Goal: Transaction & Acquisition: Purchase product/service

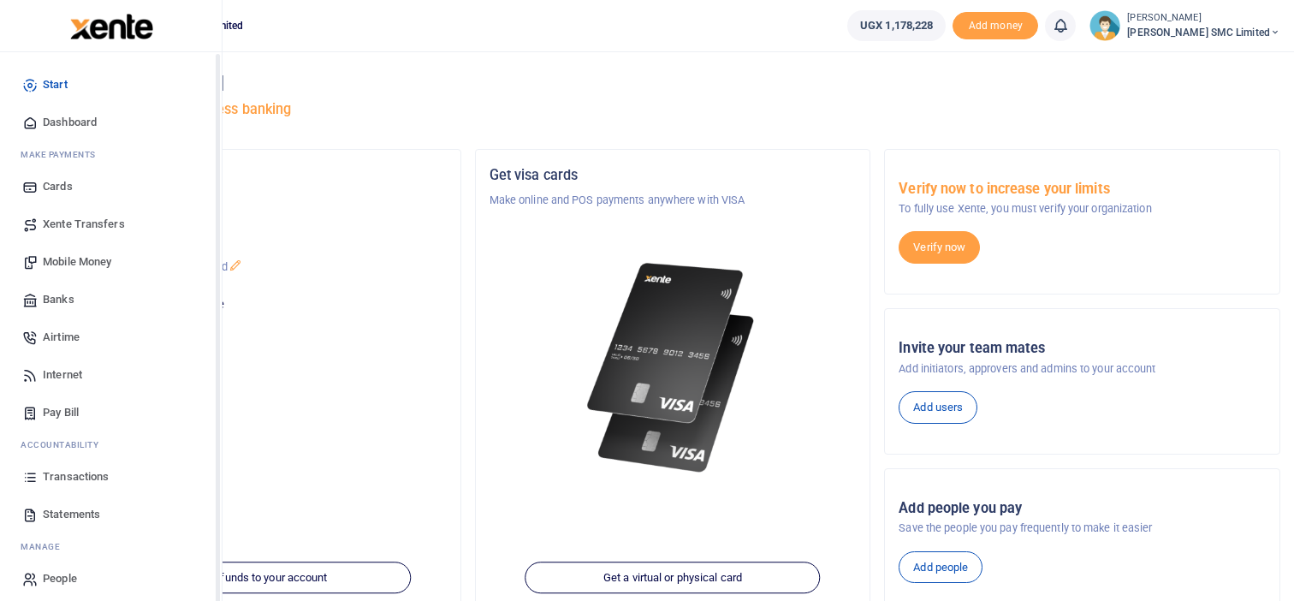
click at [50, 467] on link "Transactions" at bounding box center [111, 477] width 194 height 38
click at [43, 471] on span "Transactions" at bounding box center [76, 476] width 66 height 17
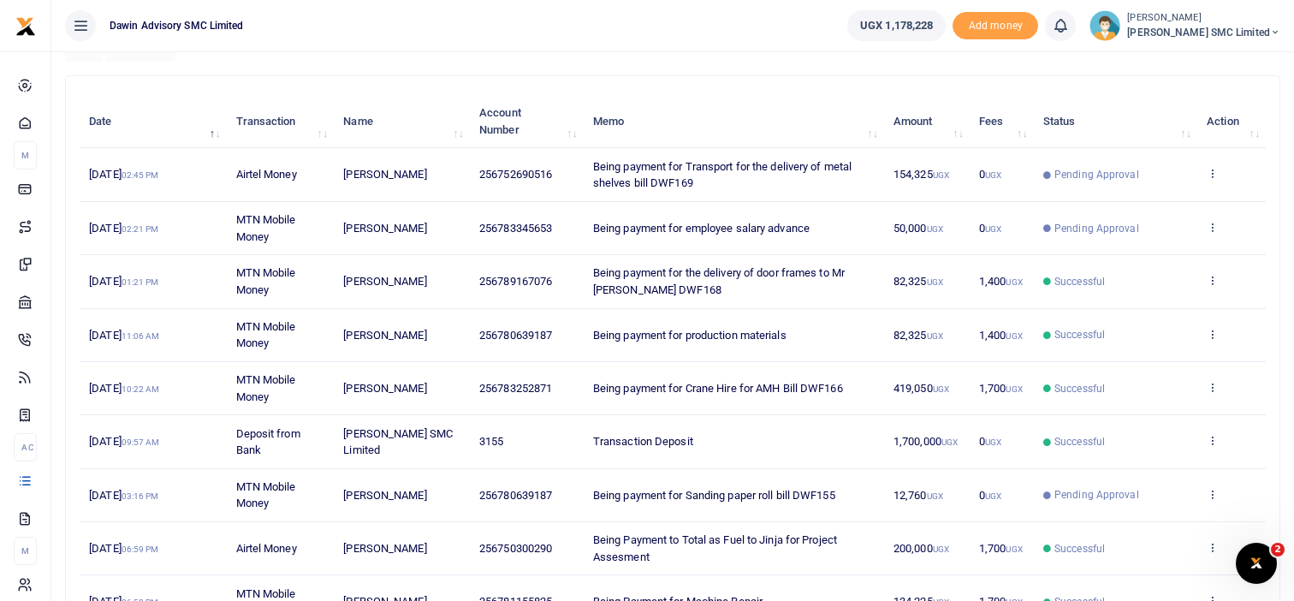
scroll to position [205, 0]
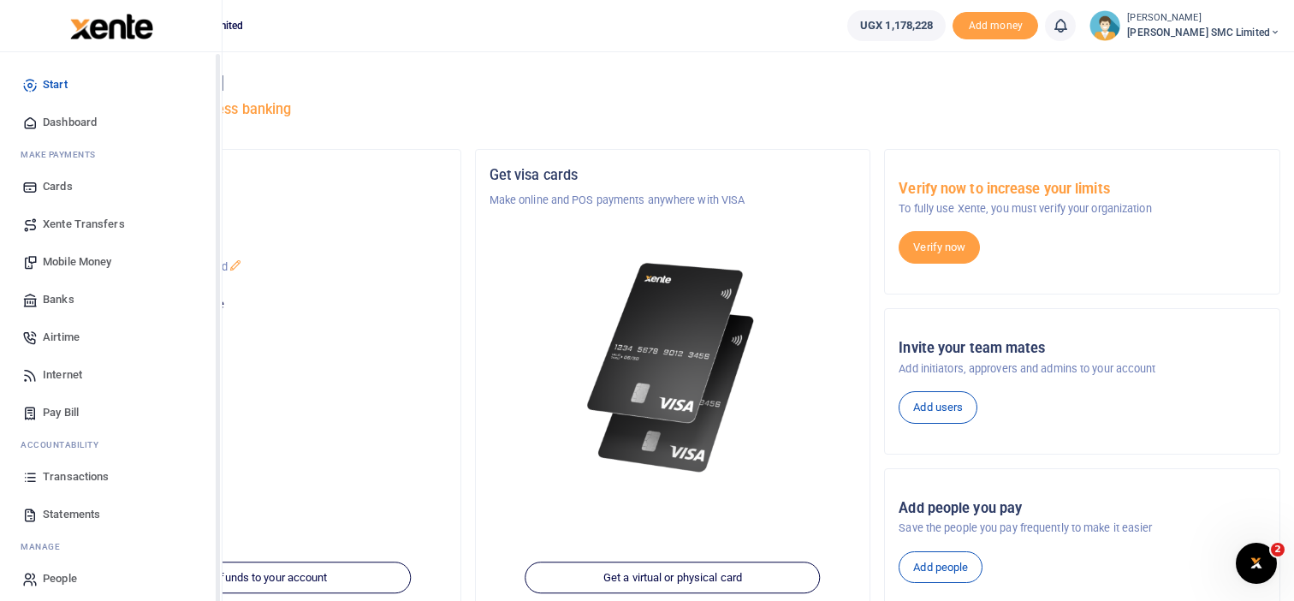
click at [44, 474] on span "Transactions" at bounding box center [76, 476] width 66 height 17
click at [78, 467] on link "Transactions" at bounding box center [111, 477] width 194 height 38
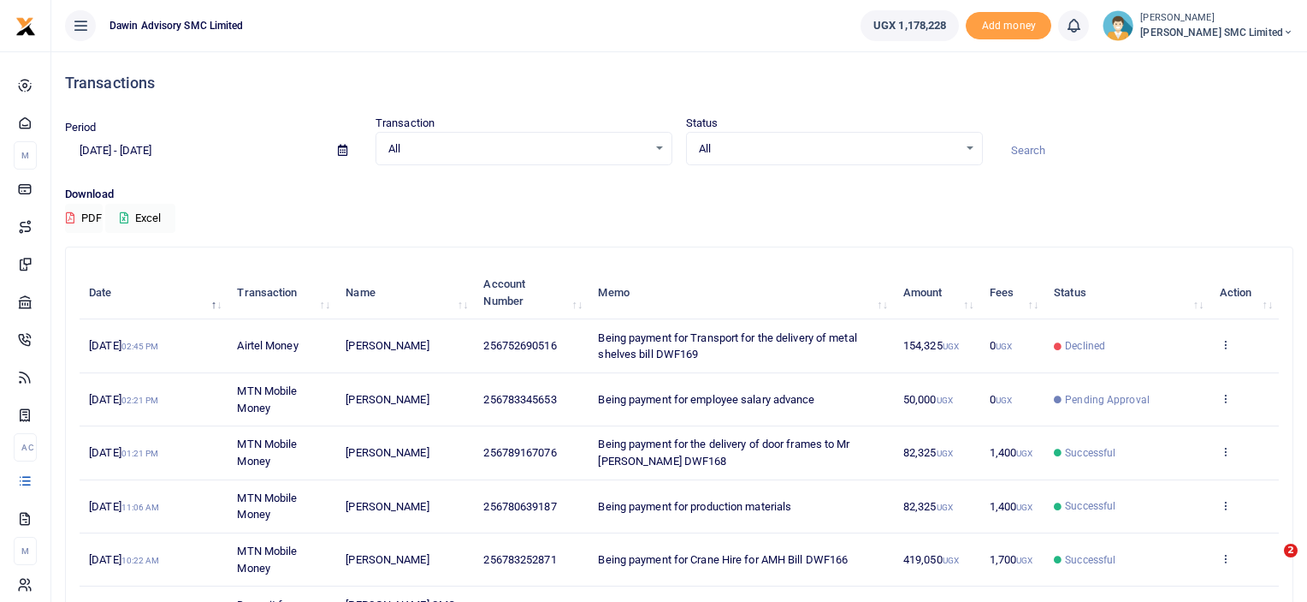
drag, startPoint x: 110, startPoint y: 133, endPoint x: 181, endPoint y: 231, distance: 121.9
click at [181, 231] on div "Period [DATE] - [DATE] Transaction All Select an option... All Airtime Internet…" at bounding box center [679, 174] width 1242 height 118
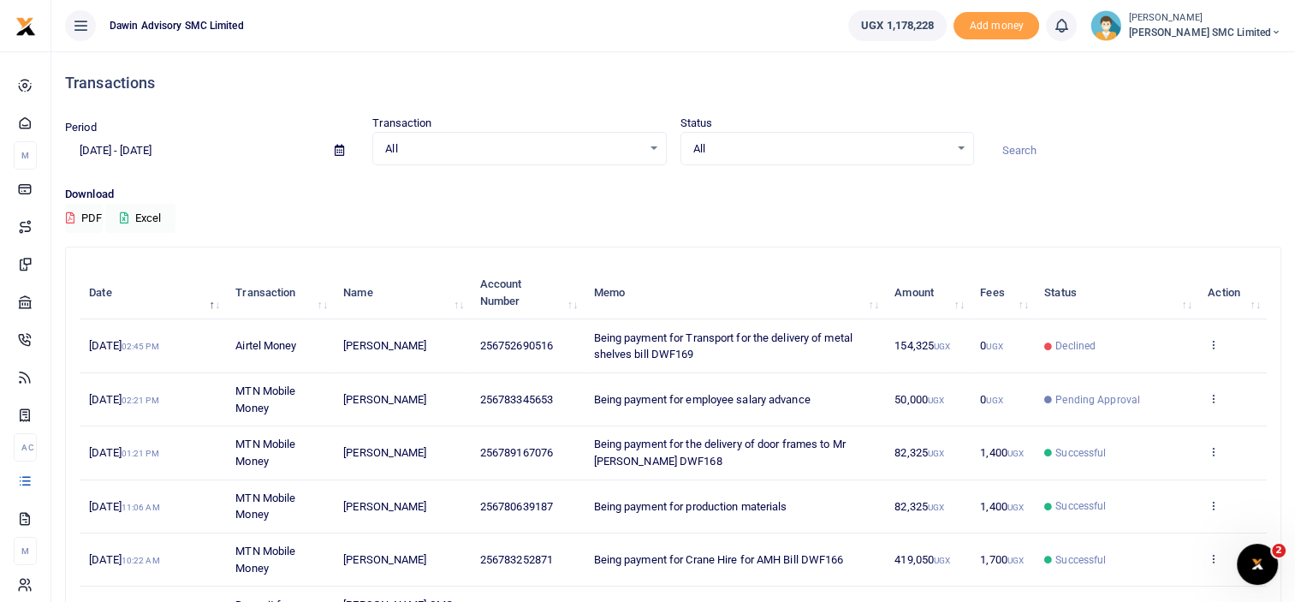
click at [1078, 92] on h4 "Transactions" at bounding box center [673, 83] width 1216 height 19
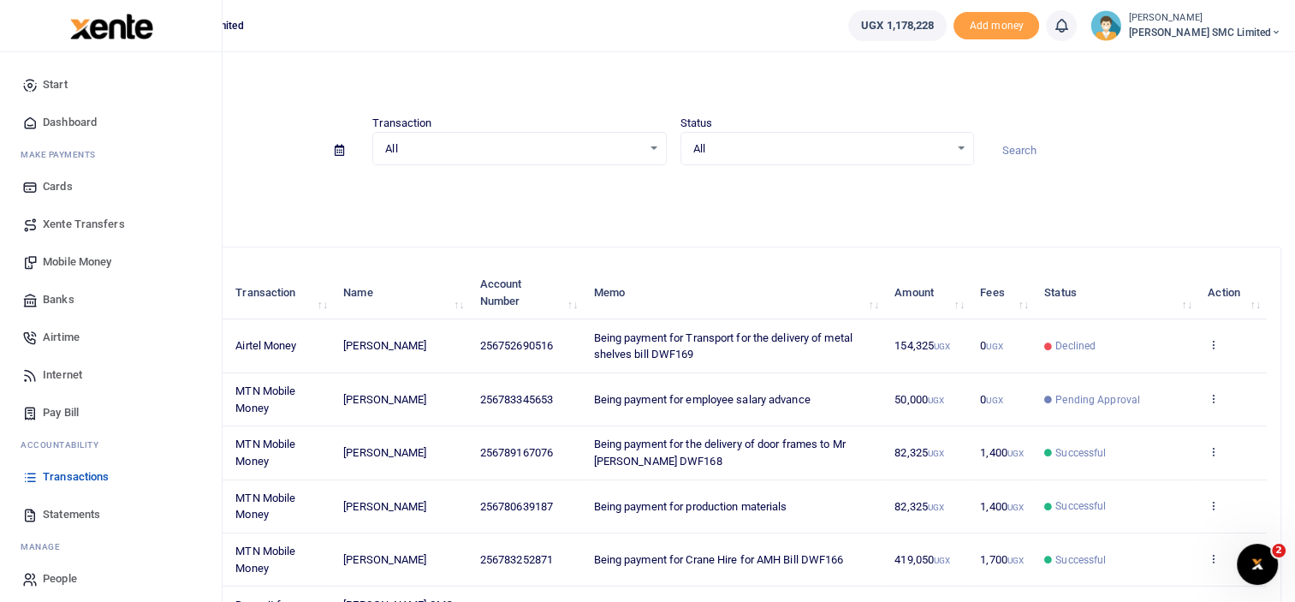
click at [98, 262] on span "Mobile Money" at bounding box center [77, 261] width 68 height 17
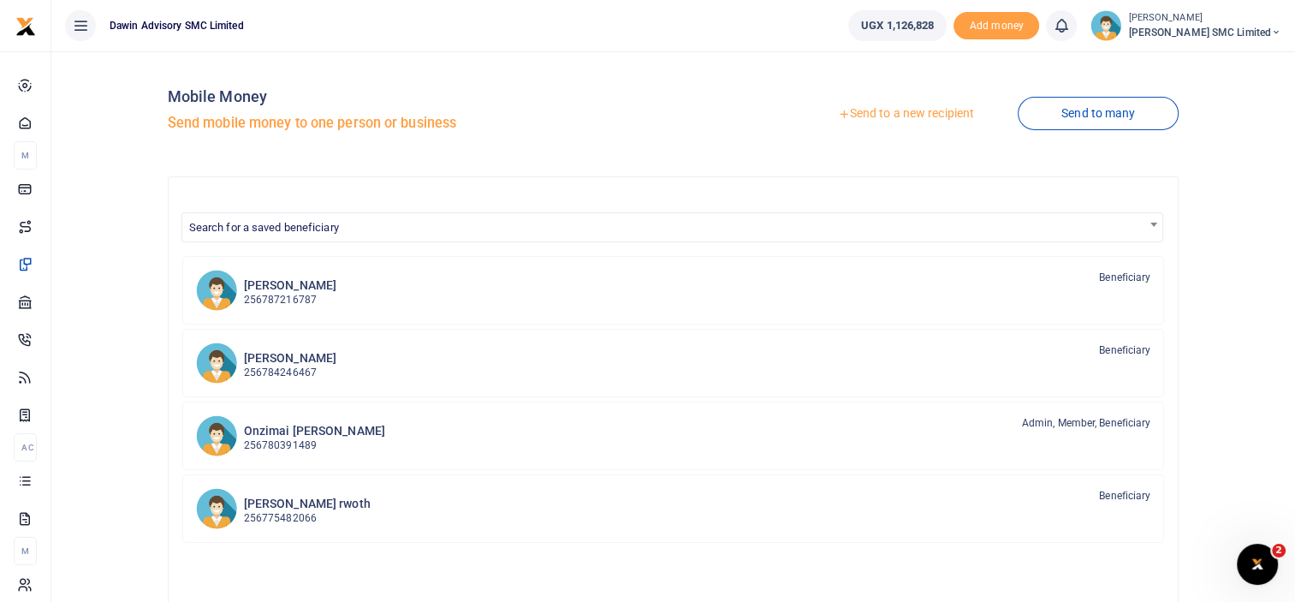
click at [897, 111] on link "Send to a new recipient" at bounding box center [905, 113] width 223 height 31
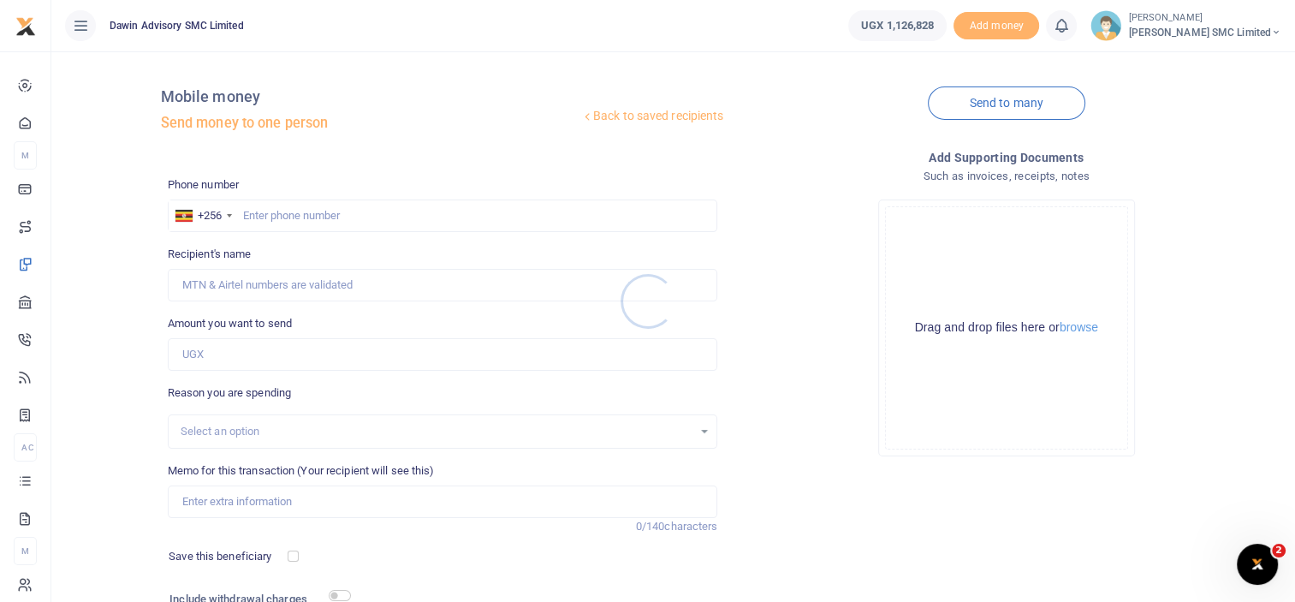
click at [257, 214] on div at bounding box center [647, 301] width 1295 height 602
click at [257, 214] on input "text" at bounding box center [443, 215] width 550 height 33
type input "0752690516"
click at [219, 359] on input "Amount you want to send" at bounding box center [443, 354] width 550 height 33
type input "5"
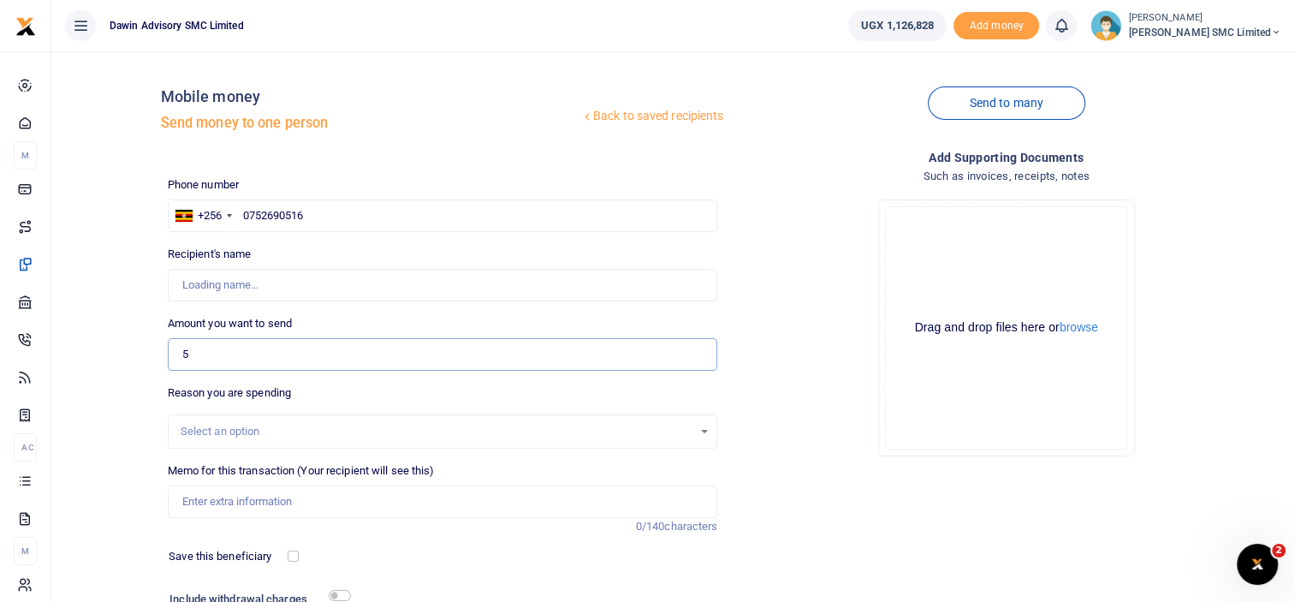
type input "[PERSON_NAME]"
type input "50,000"
click at [245, 502] on input "Memo for this transaction (Your recipient will see this)" at bounding box center [443, 501] width 550 height 33
click at [830, 498] on div "Add supporting Documents Such as invoices, receipts, notes Drop your files here…" at bounding box center [1006, 416] width 564 height 536
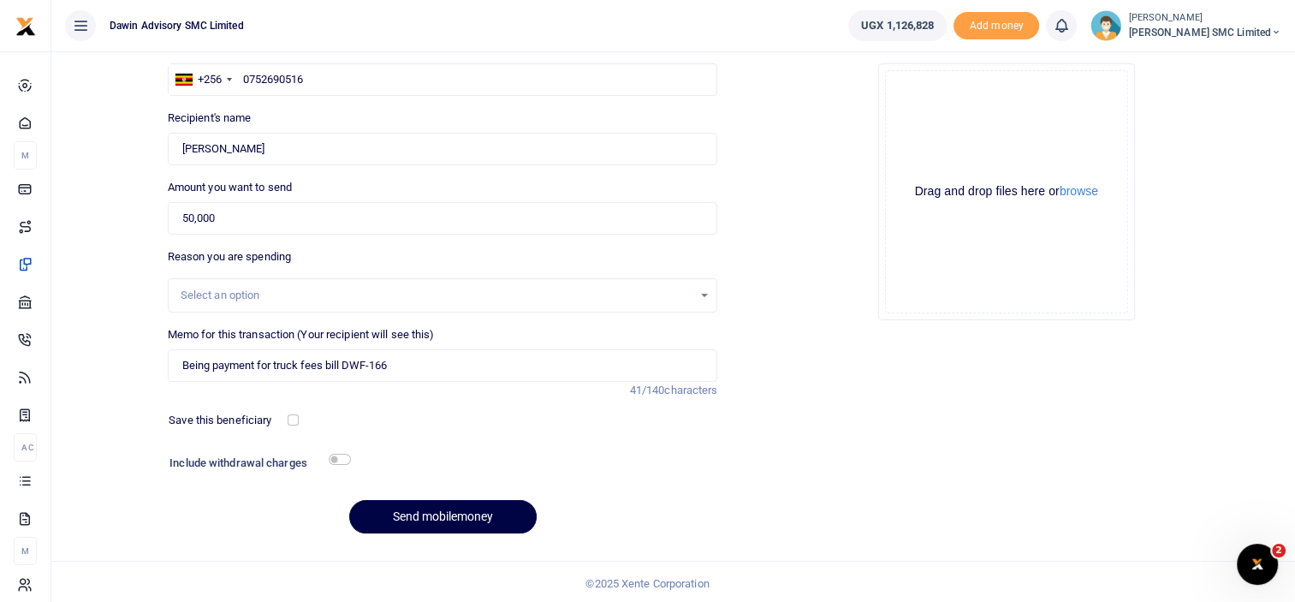
scroll to position [139, 0]
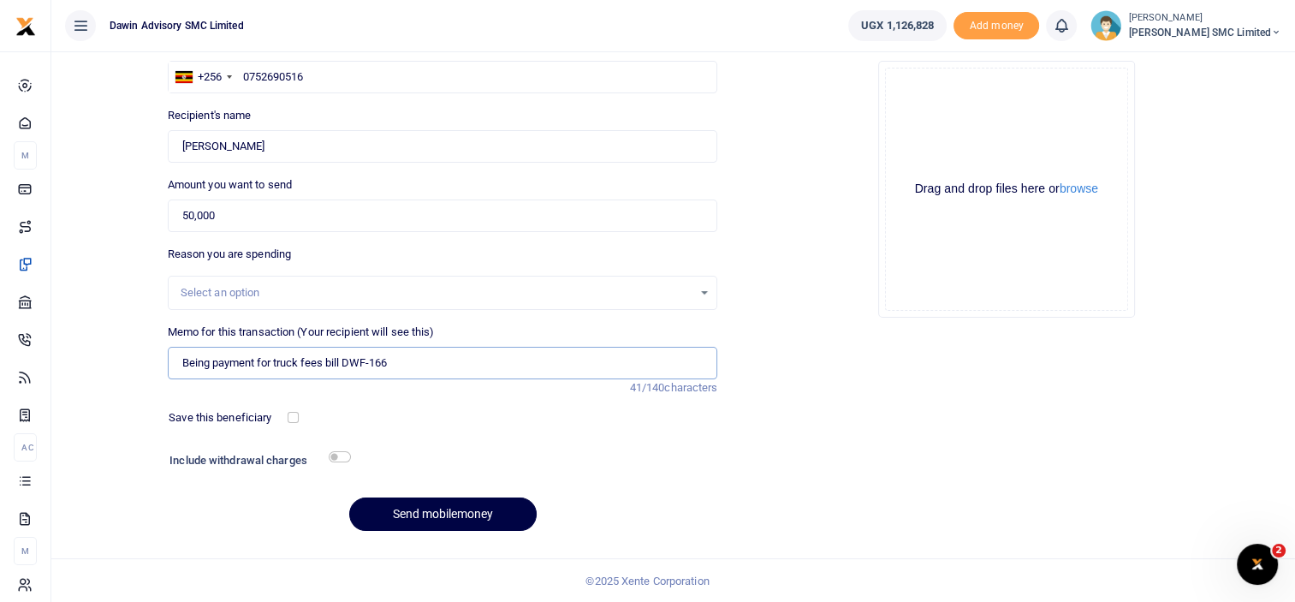
click at [394, 357] on input "Being payment for truck fees bill DWF-166" at bounding box center [443, 363] width 550 height 33
type input "Being payment for truck fees bill DWF-169"
click at [338, 455] on input "checkbox" at bounding box center [340, 456] width 22 height 11
checkbox input "true"
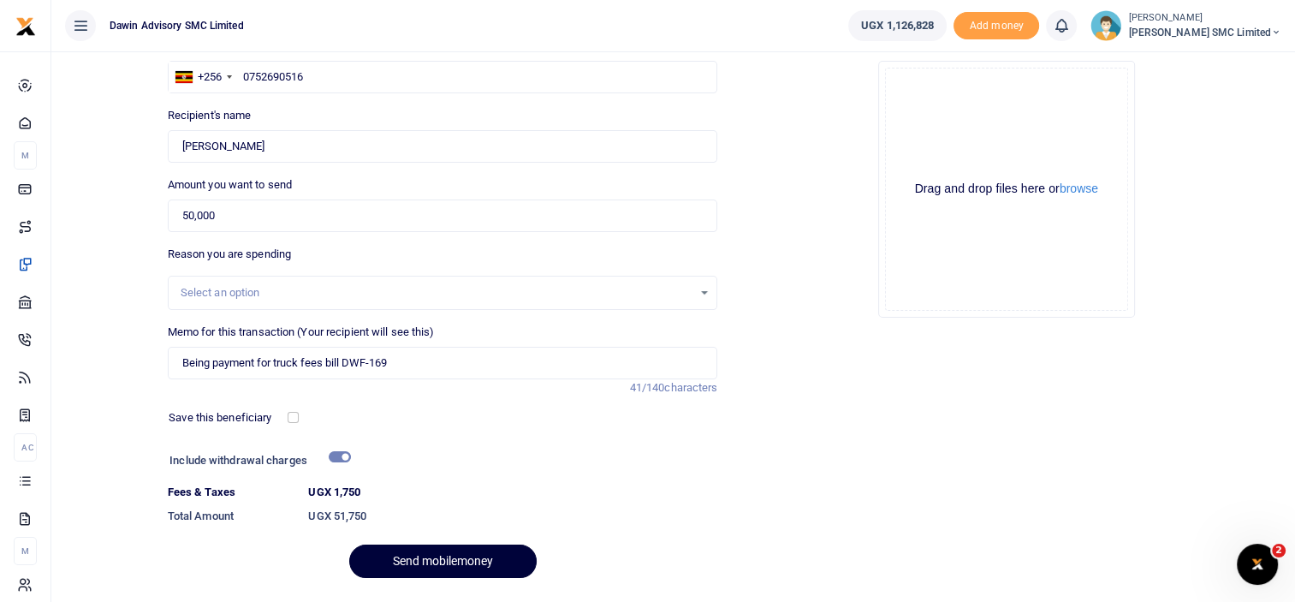
click at [420, 544] on button "Send mobilemoney" at bounding box center [442, 560] width 187 height 33
click at [370, 359] on input "Being payment for truck fees bill DWF-169" at bounding box center [443, 363] width 550 height 33
type input "Being payment for truck fees bill DWF169"
click at [1197, 201] on div "Drop your files here Drag and drop files here or browse Powered by Uppy" at bounding box center [1006, 189] width 550 height 284
click at [428, 549] on button "Send mobilemoney" at bounding box center [442, 560] width 187 height 33
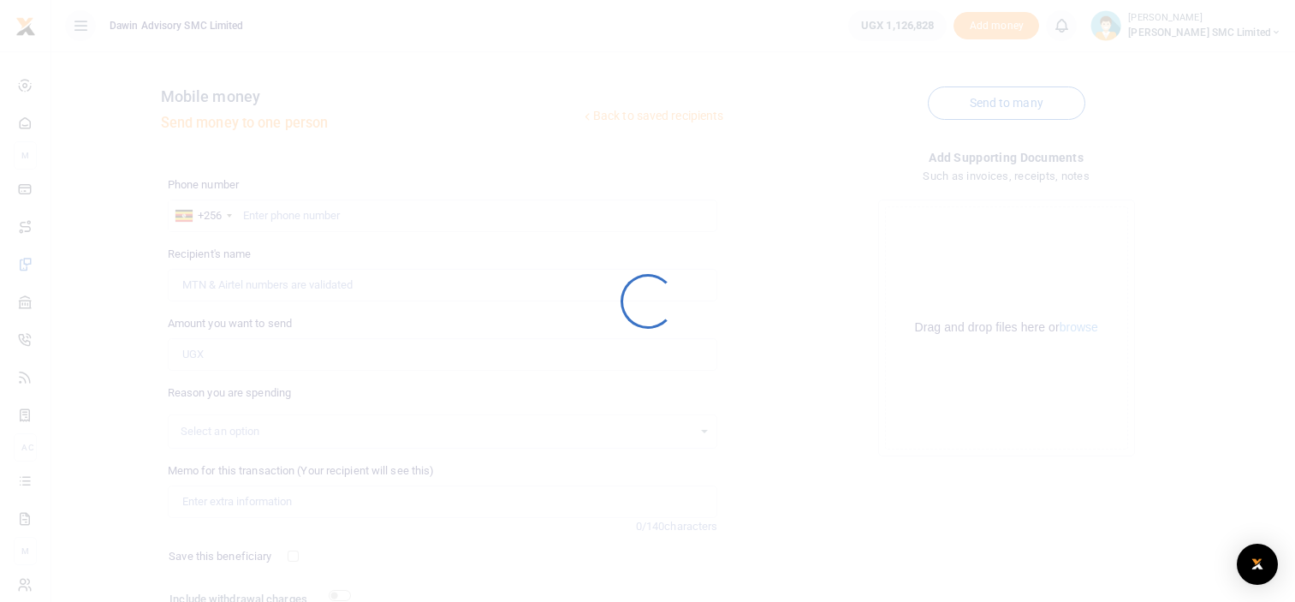
scroll to position [139, 0]
click at [69, 471] on div at bounding box center [647, 301] width 1295 height 602
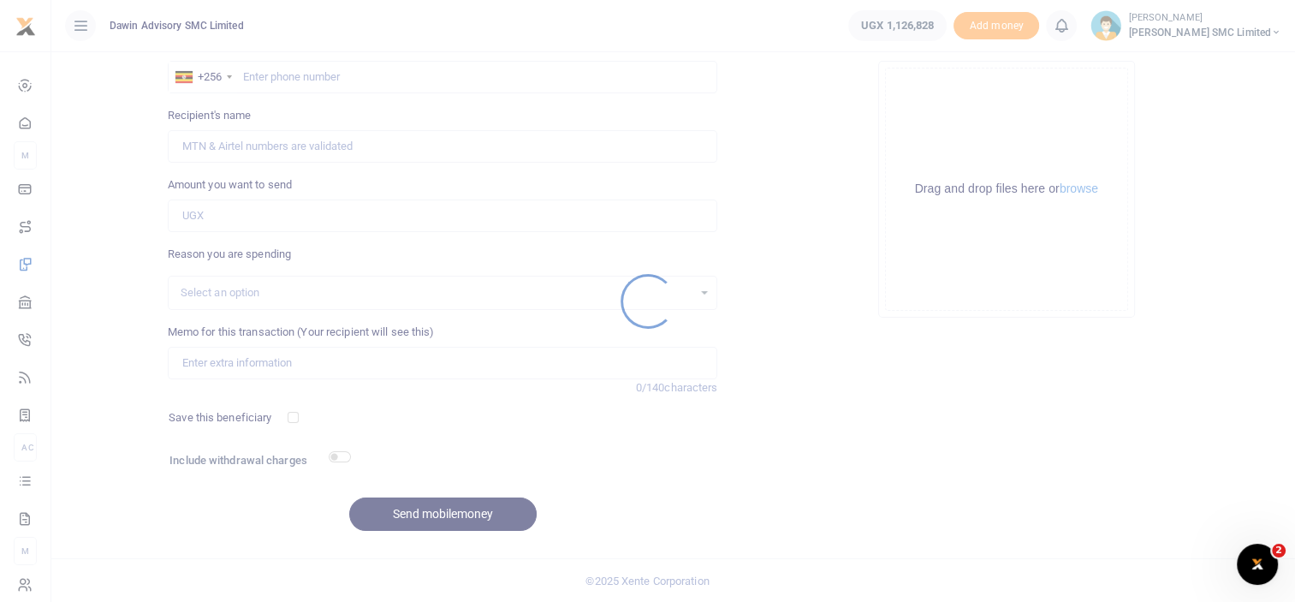
scroll to position [0, 0]
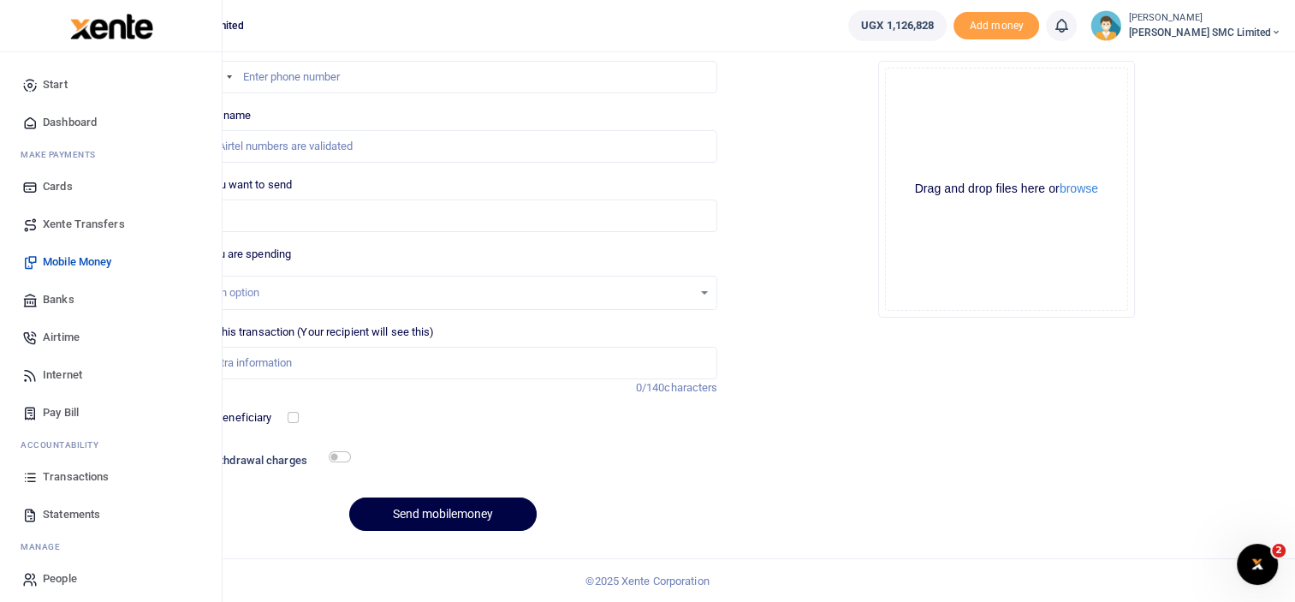
click at [55, 475] on span "Transactions" at bounding box center [76, 476] width 66 height 17
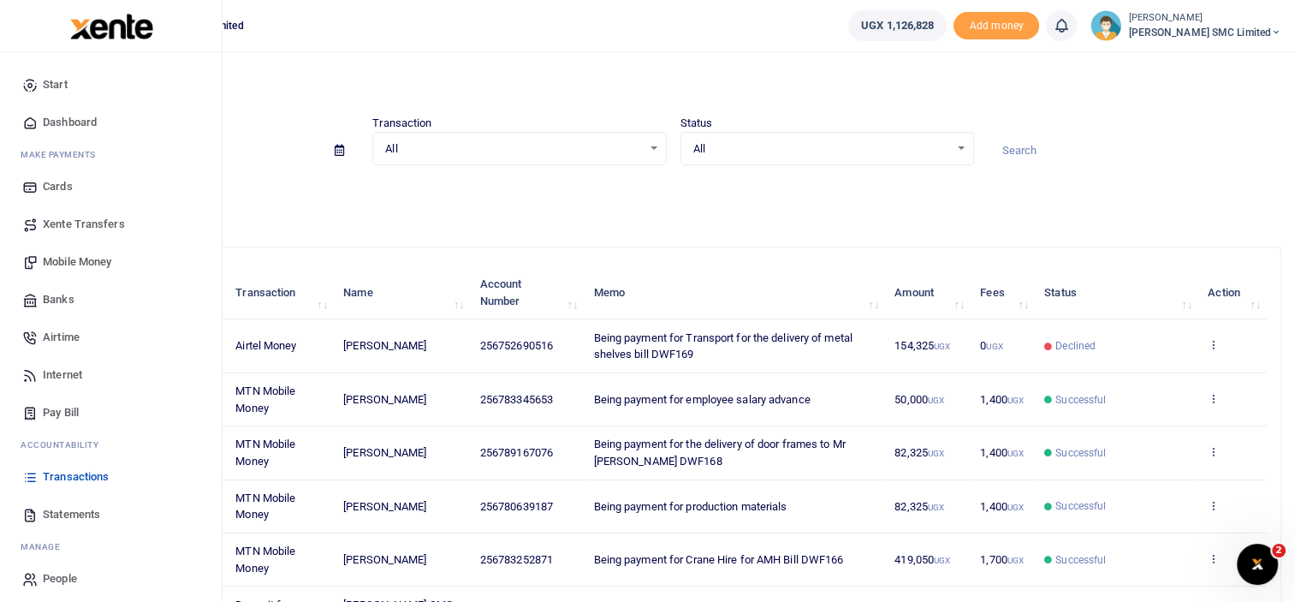
click at [83, 252] on link "Mobile Money" at bounding box center [111, 262] width 194 height 38
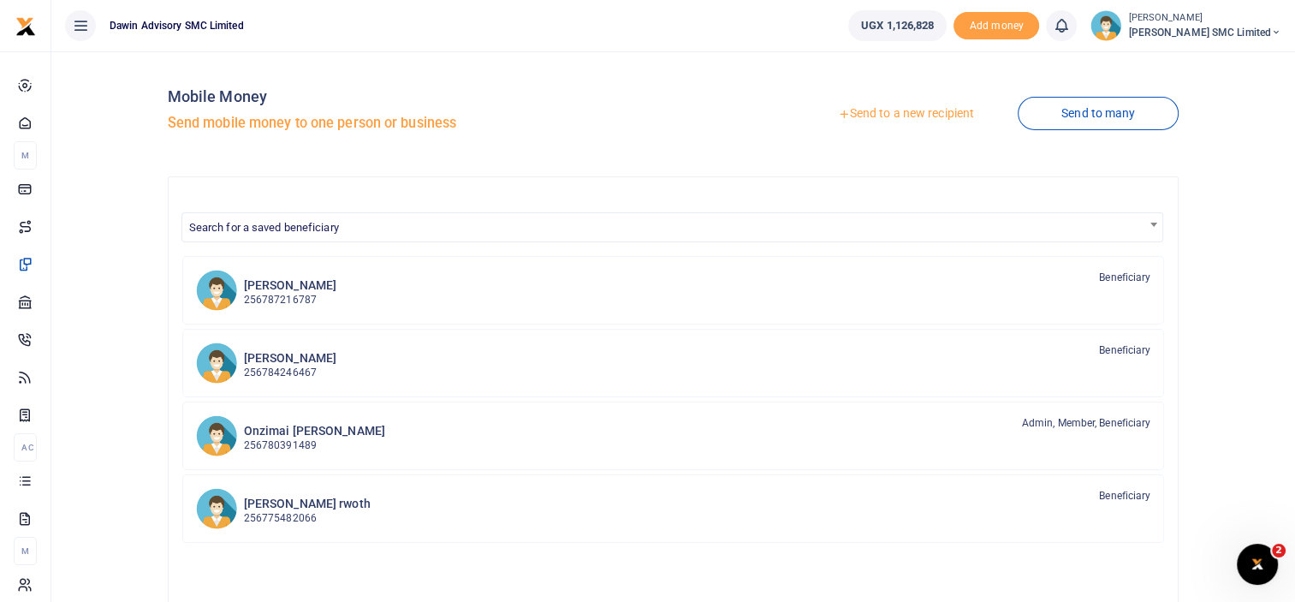
click at [876, 110] on link "Send to a new recipient" at bounding box center [905, 113] width 223 height 31
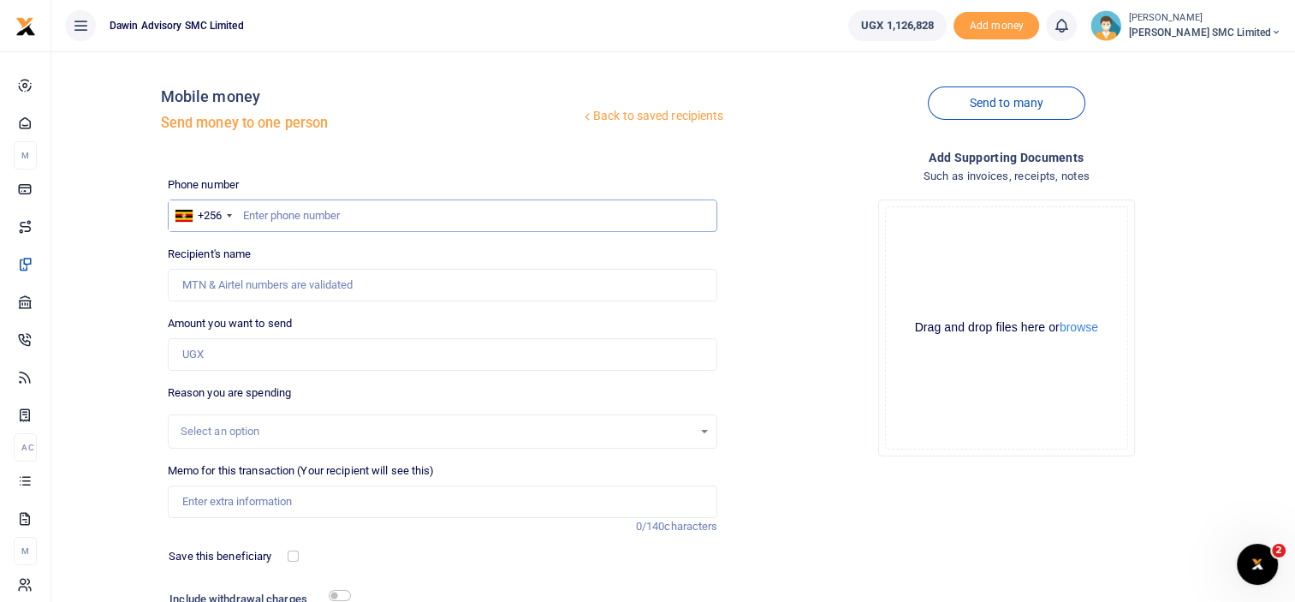
click at [293, 215] on input "text" at bounding box center [443, 215] width 550 height 33
type input "0752690516"
click at [202, 365] on input "Amount you want to send" at bounding box center [443, 354] width 550 height 33
type input "50,000"
type input "Augustine Kigozi"
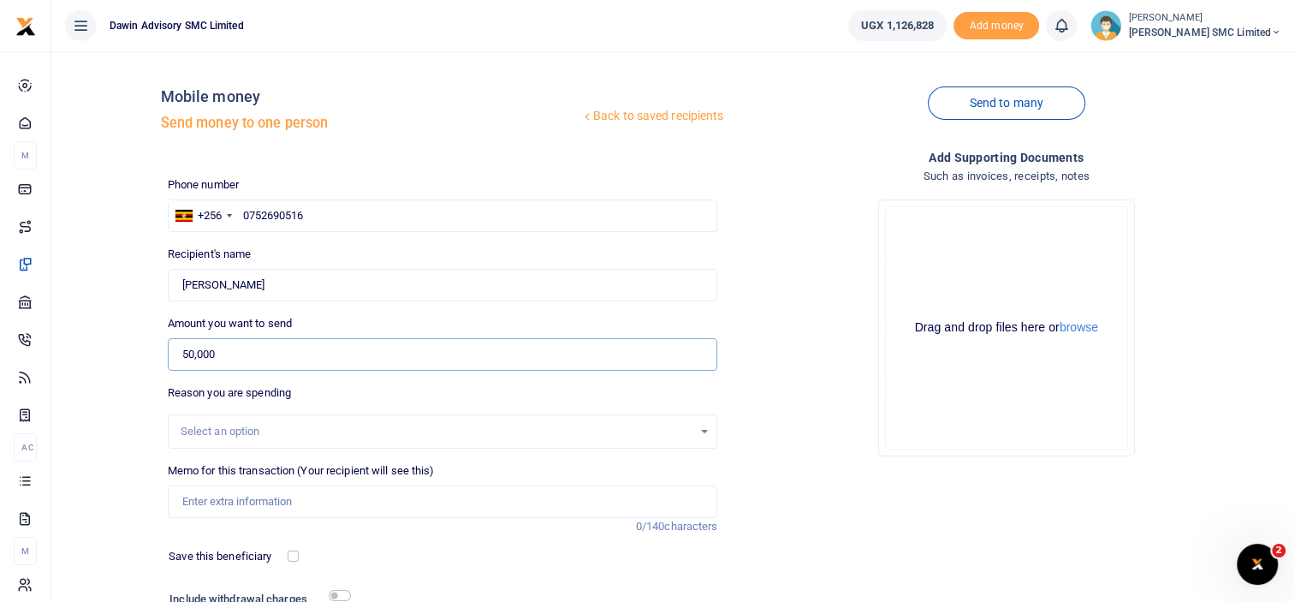
type input "50,000"
click at [248, 506] on input "Memo for this transaction (Your recipient will see this)" at bounding box center [443, 501] width 550 height 33
click at [341, 500] on input "Being payment for August salary bill DWF169" at bounding box center [443, 501] width 550 height 33
type input "Being payment for Truck fees bill DWF169"
click at [373, 542] on div "Phone number +256 Uganda +256 0752690516 Phone is required. Recipient's name Fo…" at bounding box center [443, 429] width 564 height 507
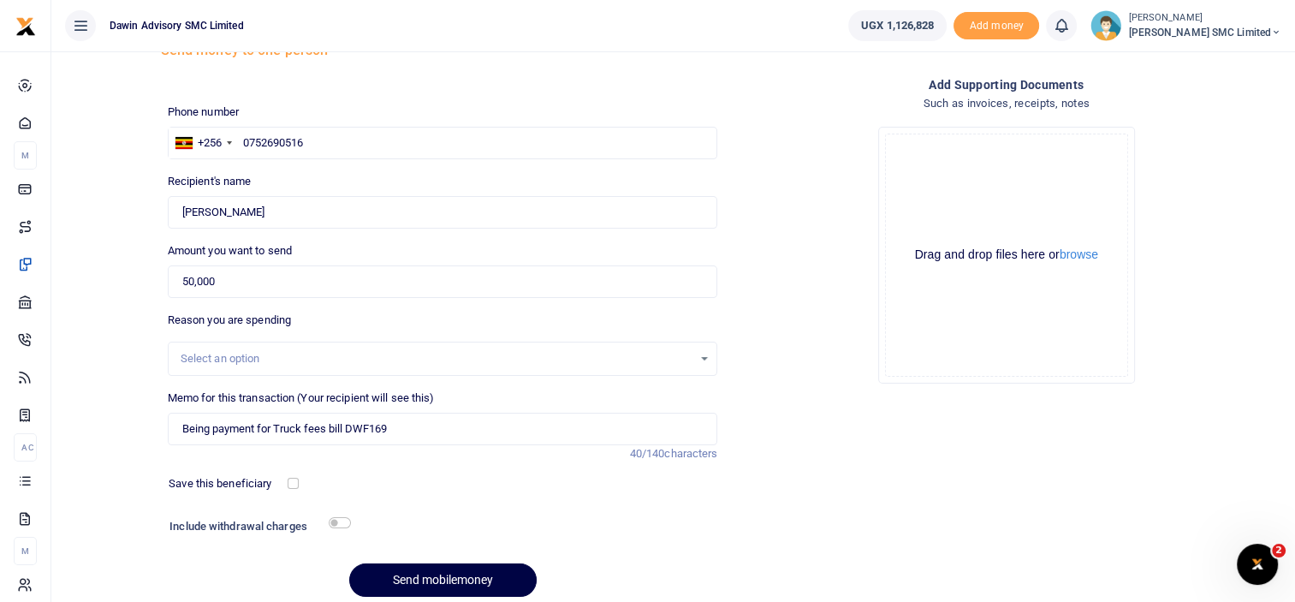
scroll to position [103, 0]
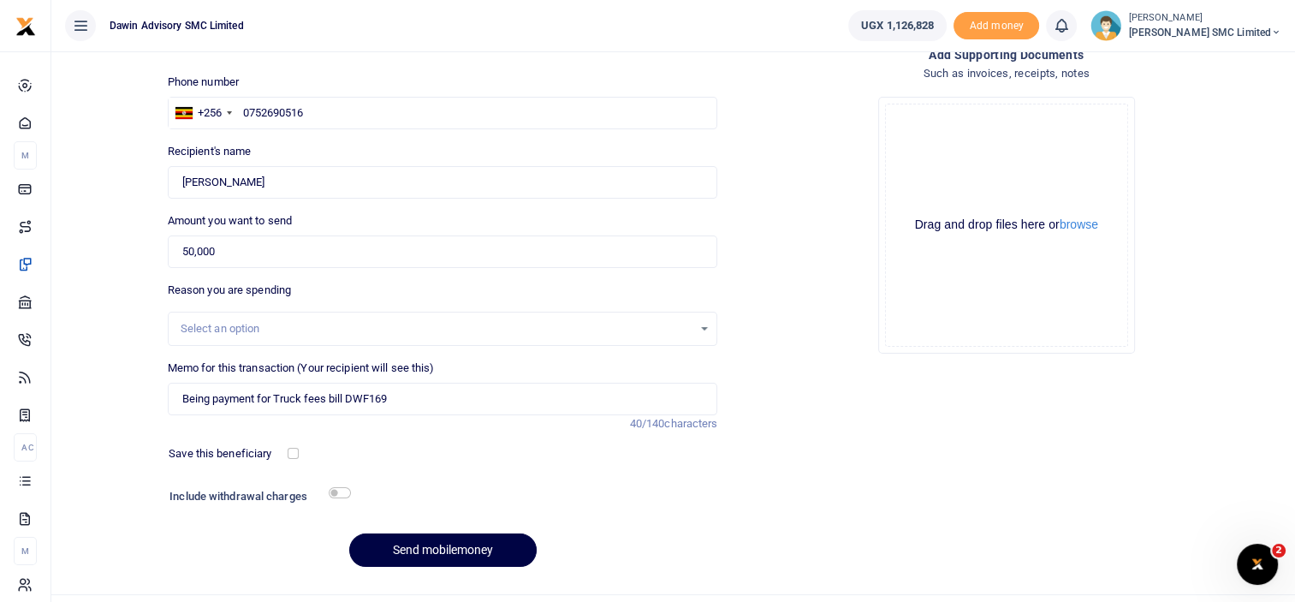
click at [344, 484] on div "Include withdrawal charges" at bounding box center [256, 497] width 187 height 27
click at [344, 489] on input "checkbox" at bounding box center [340, 492] width 22 height 11
checkbox input "true"
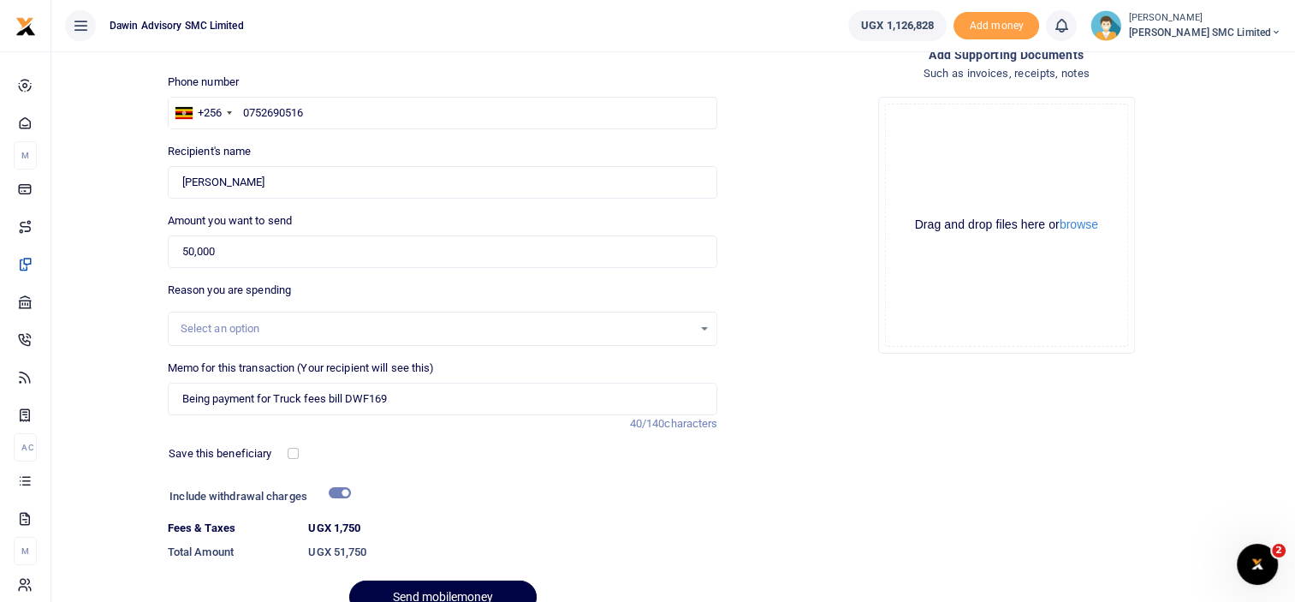
click at [411, 578] on div "Phone number +256 Uganda +256 0752690516 Phone is required. Recipient's name Fo…" at bounding box center [443, 351] width 564 height 554
click at [583, 491] on div at bounding box center [514, 497] width 328 height 27
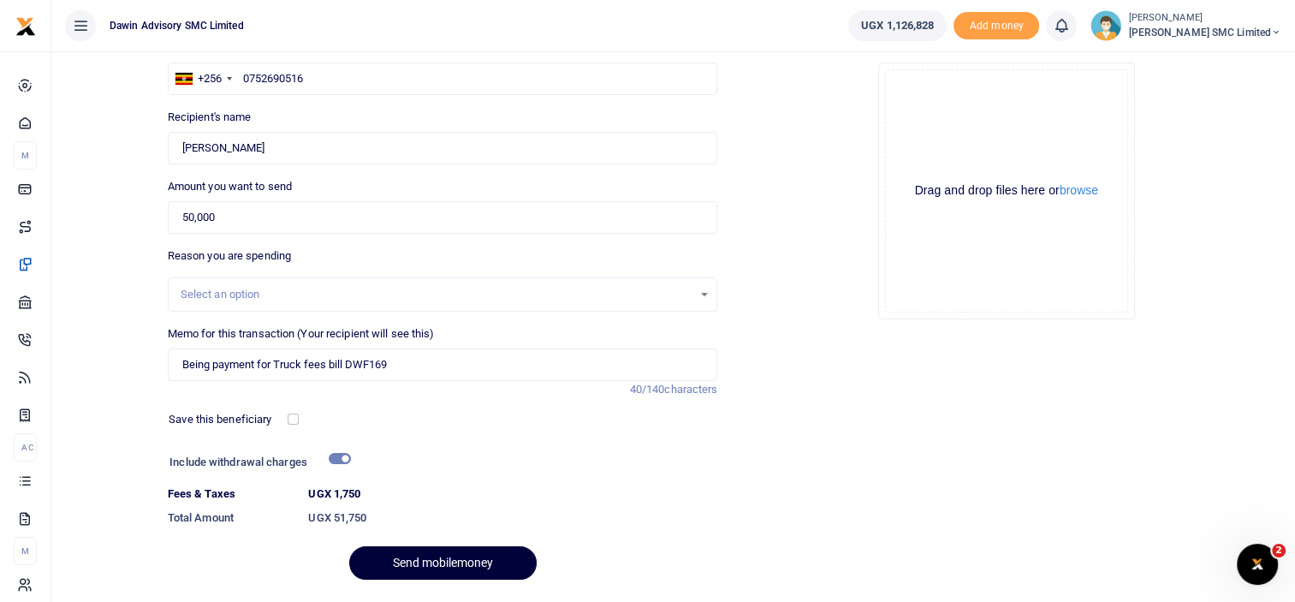
click at [494, 550] on button "Send mobilemoney" at bounding box center [442, 562] width 187 height 33
